Goal: Task Accomplishment & Management: Complete application form

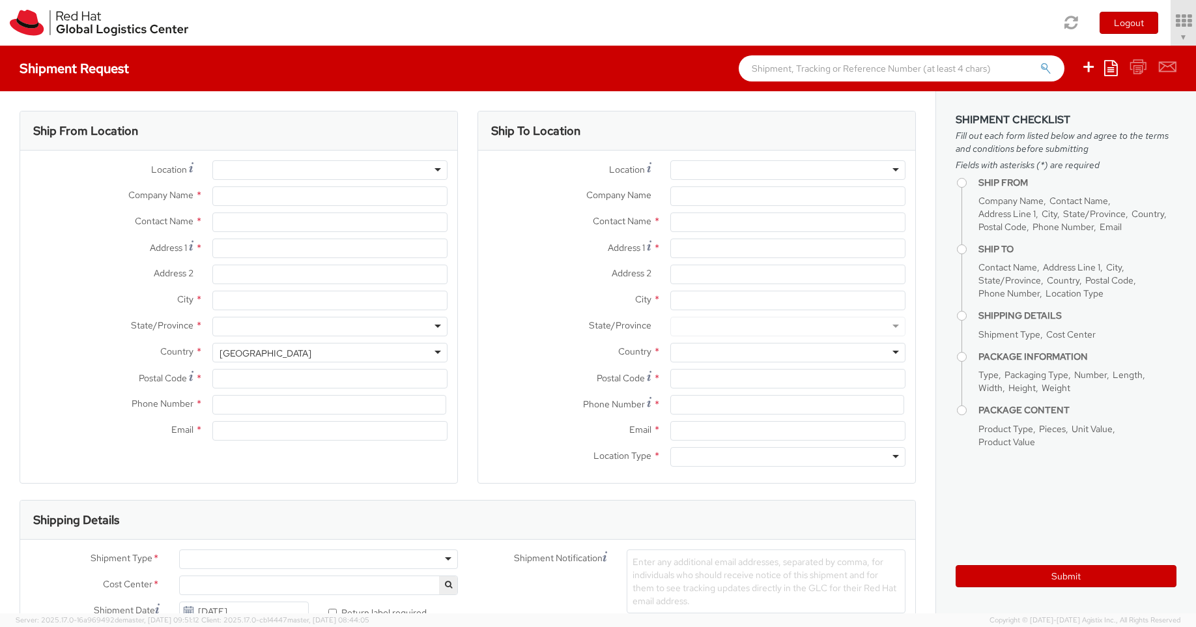
type input "Red Hat Canada Limited"
type input "[PERSON_NAME]"
type input "[STREET_ADDRESS]"
type input "MARKHAM"
type input "L6G 1C7"
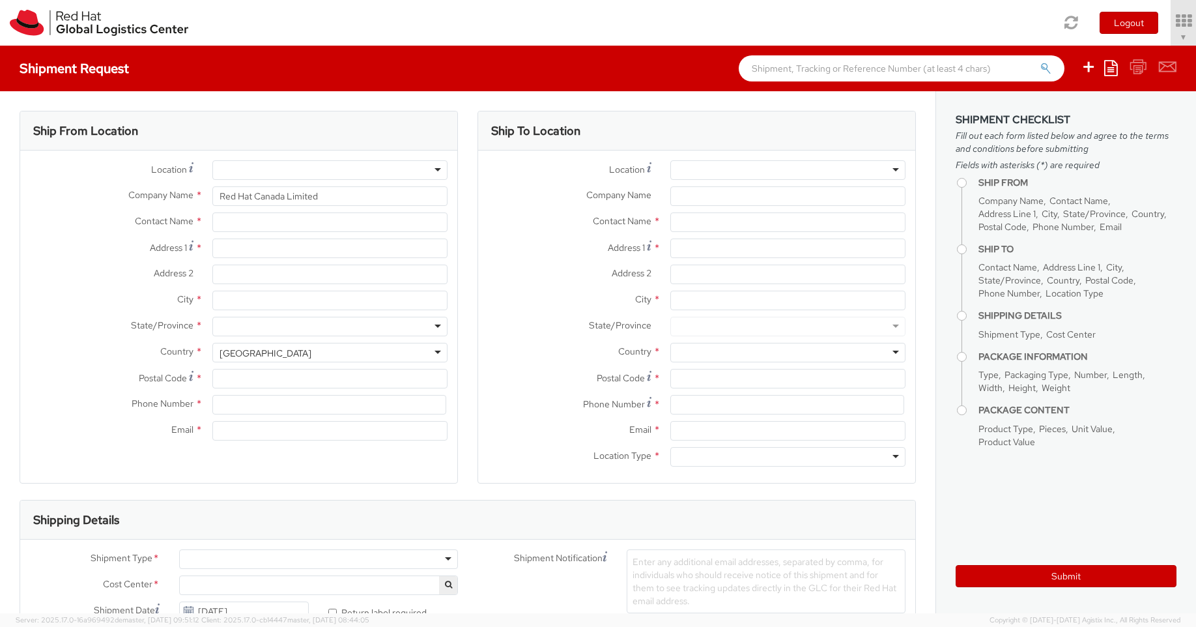
type input "[EMAIL_ADDRESS][DOMAIN_NAME]"
select select "CM"
select select "KGS"
select select "735"
select select
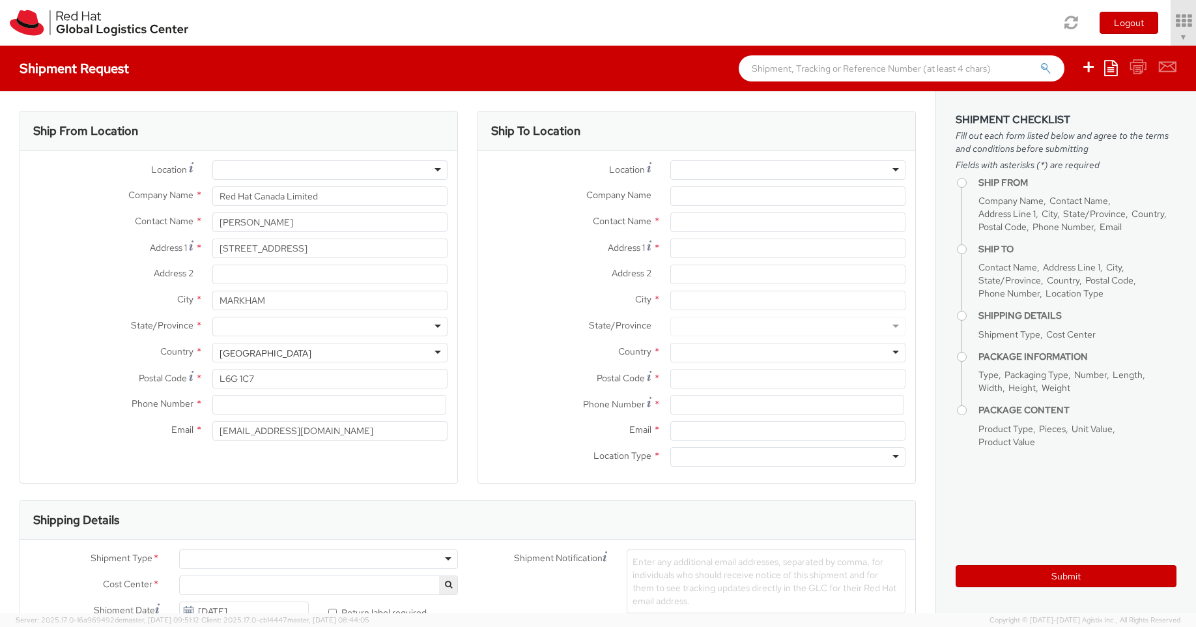
select select
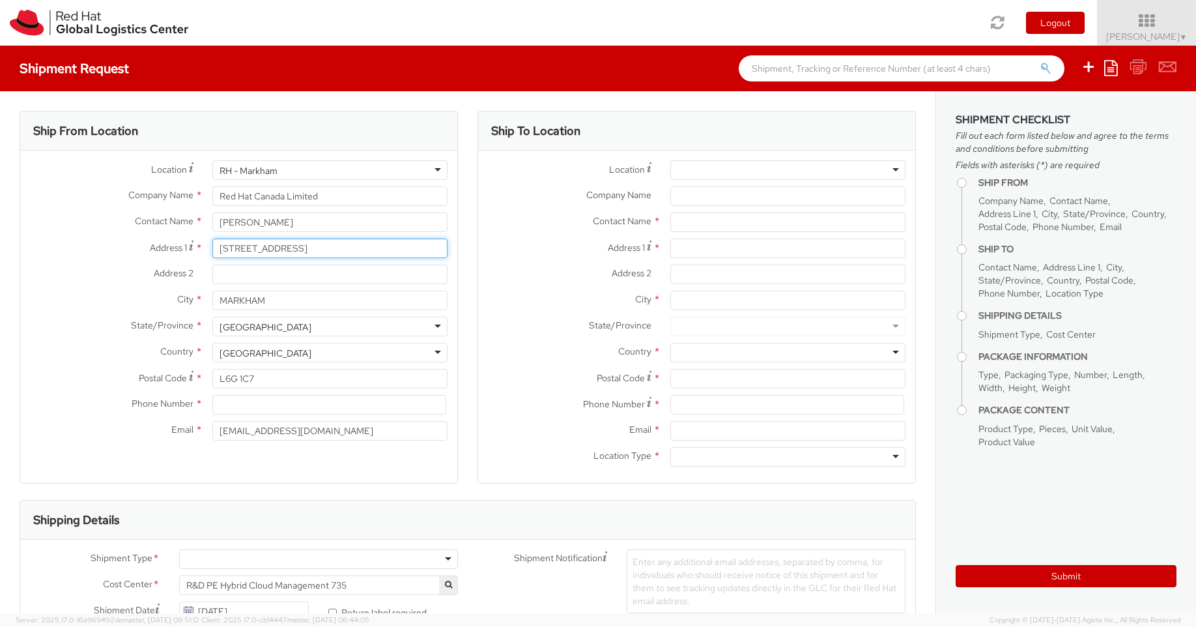
click at [334, 257] on input "[STREET_ADDRESS]" at bounding box center [329, 248] width 235 height 20
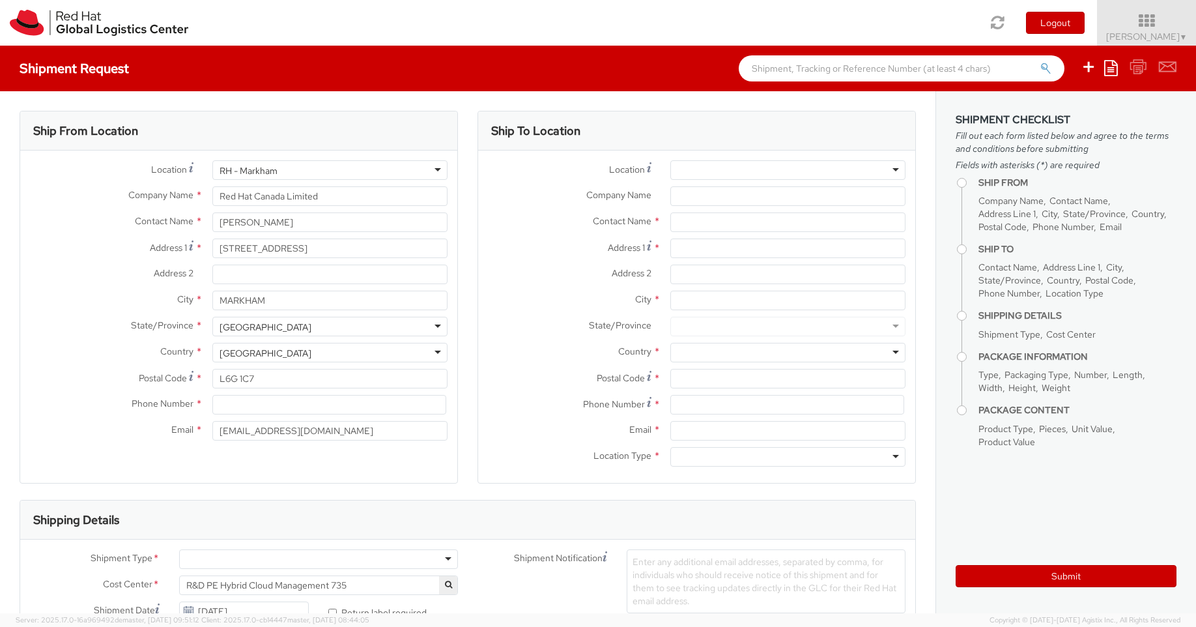
click at [373, 118] on div "Ship From Location" at bounding box center [238, 130] width 437 height 39
